Goal: Register for event/course

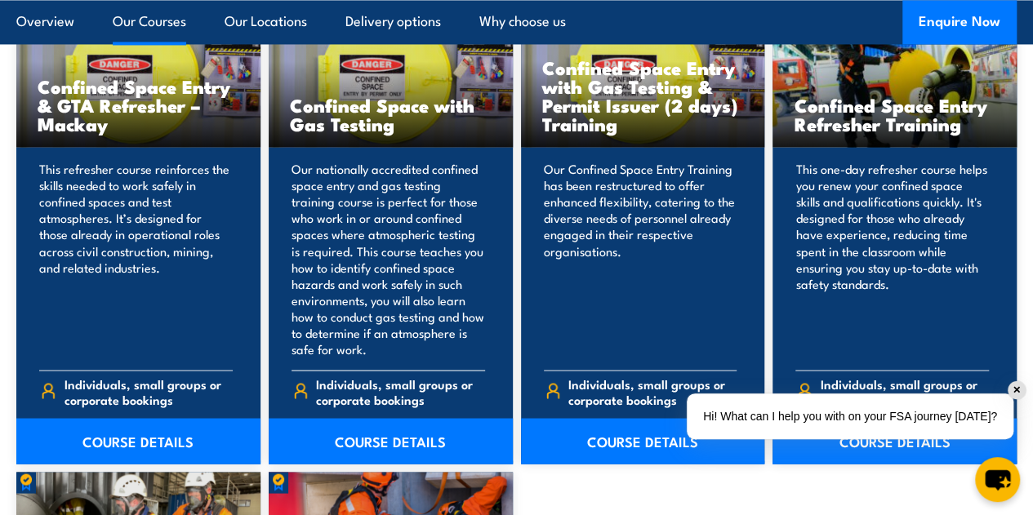
scroll to position [1309, 0]
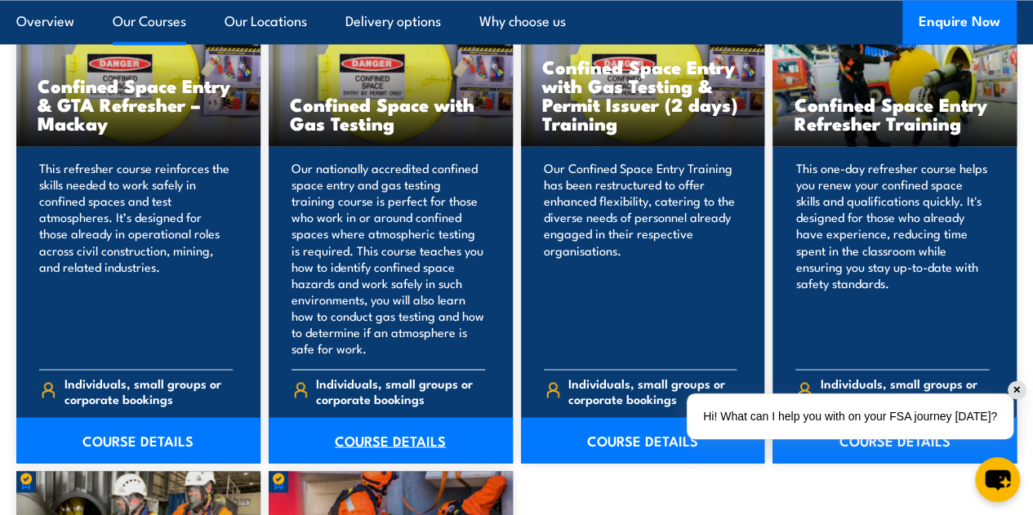
click at [384, 463] on link "COURSE DETAILS" at bounding box center [391, 440] width 244 height 46
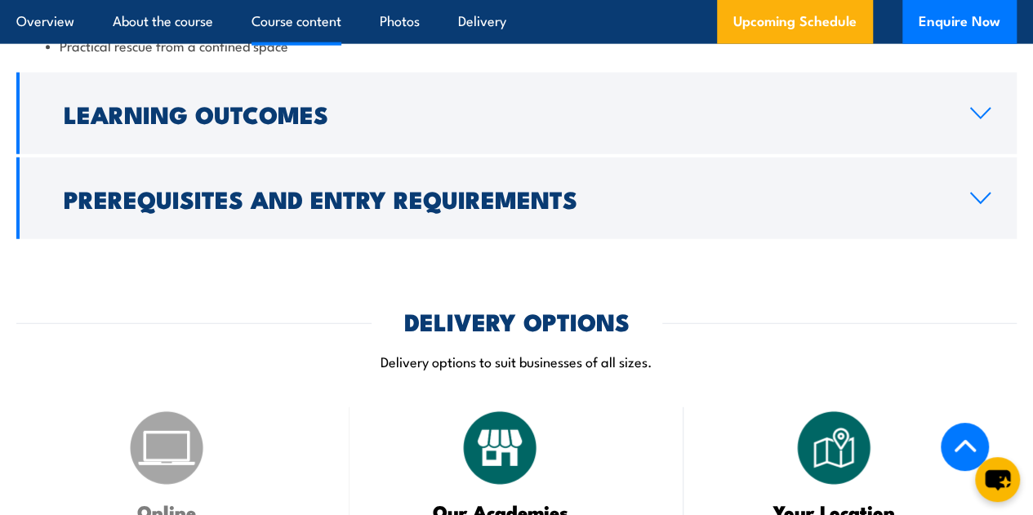
scroll to position [1983, 0]
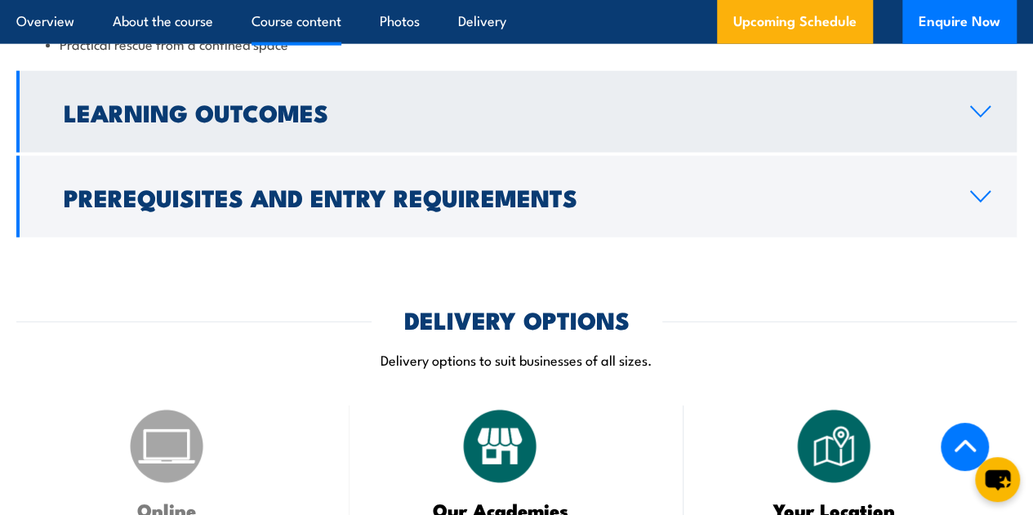
click at [990, 117] on icon at bounding box center [980, 112] width 19 height 10
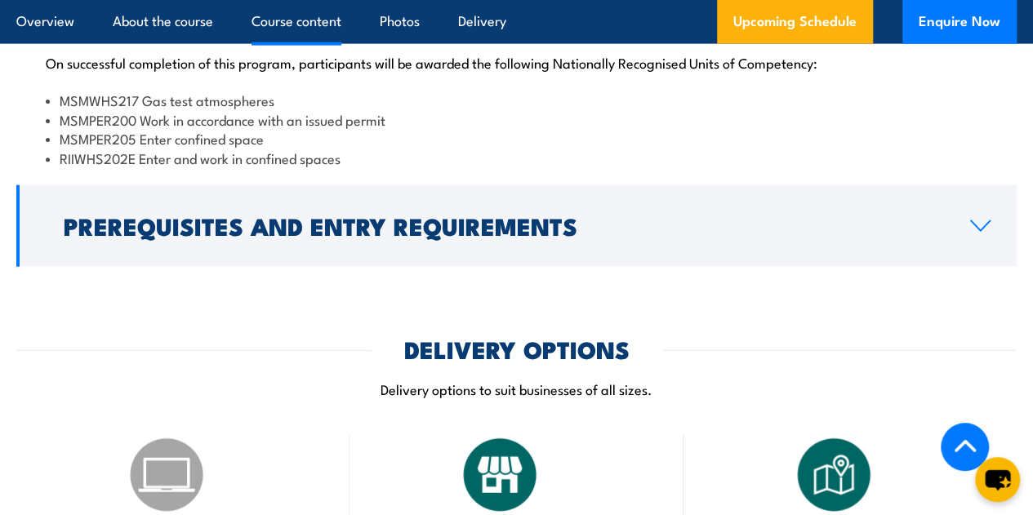
scroll to position [1781, 0]
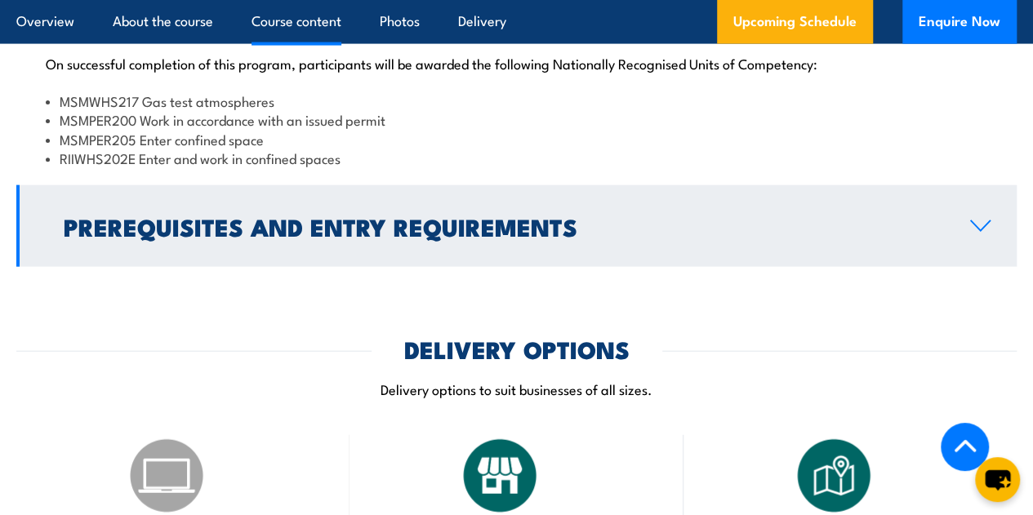
click at [938, 237] on h2 "Prerequisites and Entry Requirements" at bounding box center [504, 226] width 880 height 21
